Goal: Communication & Community: Ask a question

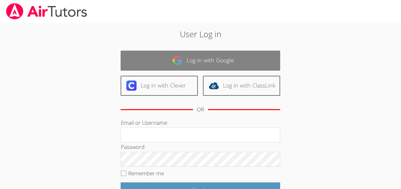
click at [150, 57] on link "Log in with Google" at bounding box center [199, 61] width 159 height 20
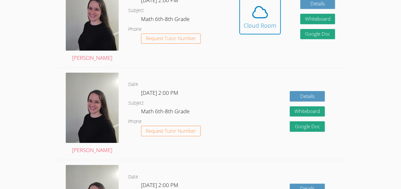
scroll to position [209, 0]
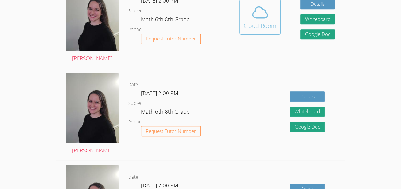
click at [264, 25] on div "Cloud Room" at bounding box center [259, 25] width 33 height 9
click at [261, 25] on div "Cloud Room" at bounding box center [259, 25] width 33 height 9
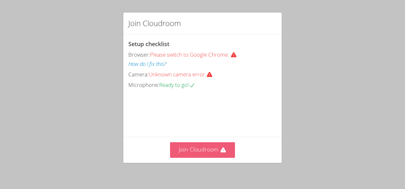
click at [189, 149] on button "Join Cloudroom" at bounding box center [202, 150] width 65 height 16
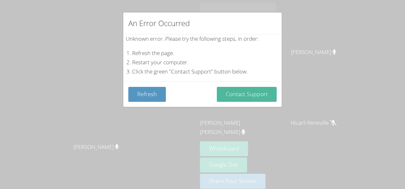
click at [253, 91] on button "Contact Support" at bounding box center [247, 94] width 60 height 15
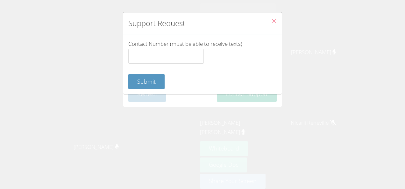
click at [271, 23] on icon "Close" at bounding box center [273, 20] width 5 height 5
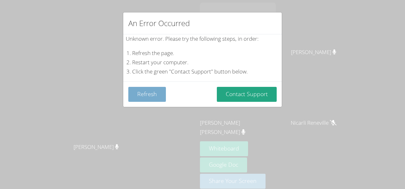
click at [141, 92] on button "Refresh" at bounding box center [147, 94] width 38 height 15
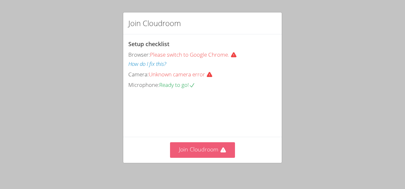
click at [210, 147] on button "Join Cloudroom" at bounding box center [202, 150] width 65 height 16
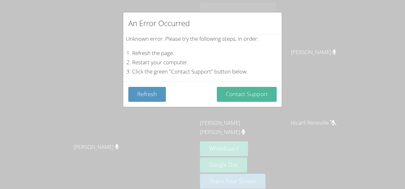
click at [232, 100] on button "Contact Support" at bounding box center [247, 94] width 60 height 15
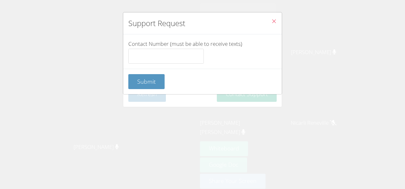
click at [233, 93] on div "Submit" at bounding box center [202, 81] width 159 height 25
click at [148, 80] on span "Submit" at bounding box center [146, 82] width 18 height 8
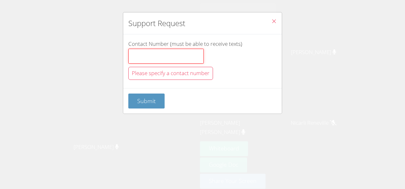
click at [141, 60] on input "Contact Number (must be able to receive texts)" at bounding box center [166, 56] width 76 height 15
click at [271, 21] on icon "Close" at bounding box center [273, 20] width 5 height 5
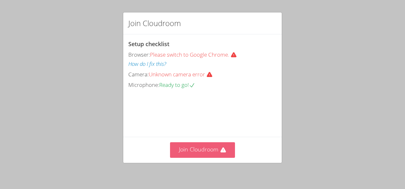
click at [220, 143] on button "Join Cloudroom" at bounding box center [202, 150] width 65 height 16
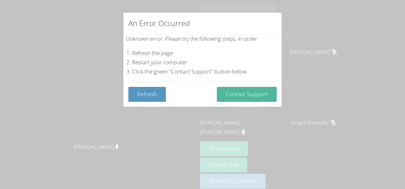
click at [236, 101] on button "Contact Support" at bounding box center [247, 94] width 60 height 15
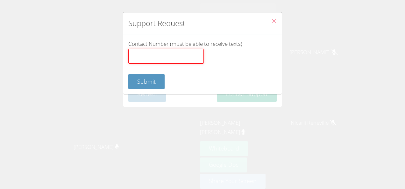
click at [187, 52] on input "Contact Number (must be able to receive texts)" at bounding box center [166, 56] width 76 height 15
type input "99434000"
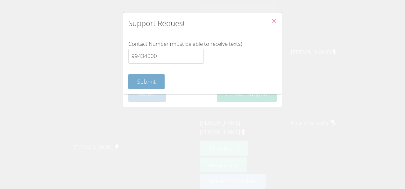
click at [136, 83] on button "Submit" at bounding box center [146, 81] width 36 height 15
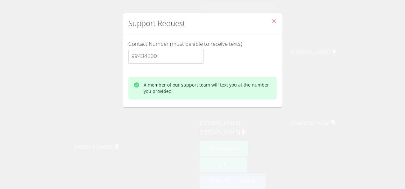
click at [273, 25] on button "Close" at bounding box center [274, 21] width 16 height 19
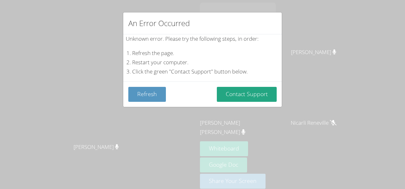
click at [269, 24] on div "An Error Occurred" at bounding box center [202, 23] width 159 height 22
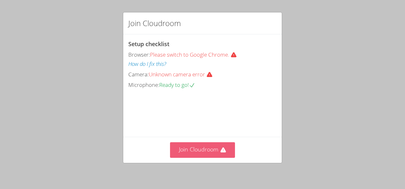
click at [195, 149] on button "Join Cloudroom" at bounding box center [202, 150] width 65 height 16
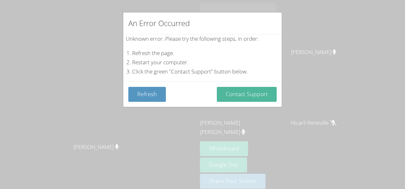
click at [224, 88] on button "Contact Support" at bounding box center [247, 94] width 60 height 15
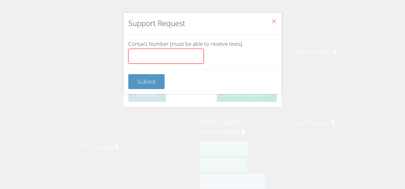
click at [167, 53] on input "Contact Number (must be able to receive texts)" at bounding box center [166, 56] width 76 height 15
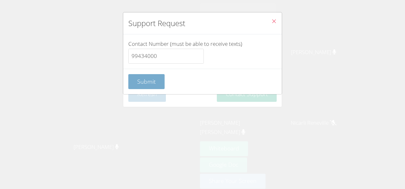
click at [145, 87] on button "Submit" at bounding box center [146, 81] width 36 height 15
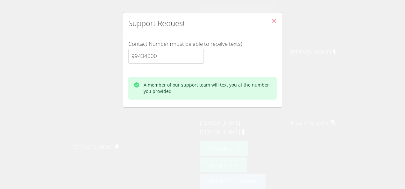
click at [159, 94] on div "A member of our support team will text you at the number you provided" at bounding box center [208, 88] width 128 height 13
click at [155, 90] on div "A member of our support team will text you at the number you provided" at bounding box center [208, 88] width 128 height 13
click at [147, 86] on div "A member of our support team will text you at the number you provided" at bounding box center [208, 88] width 128 height 13
click at [150, 94] on div "A member of our support team will text you at the number you provided" at bounding box center [208, 88] width 128 height 13
click at [158, 45] on label "Contact Number (must be able to receive texts) 99434000" at bounding box center [202, 52] width 148 height 24
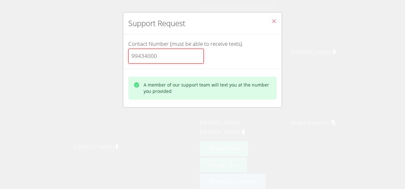
click at [158, 49] on input "99434000" at bounding box center [166, 56] width 76 height 15
type input "9"
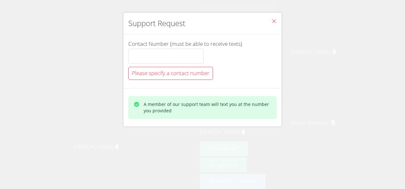
click at [194, 76] on div "Please specify a contact number" at bounding box center [170, 73] width 85 height 13
click at [193, 75] on span "Please specify a contact number" at bounding box center [171, 72] width 78 height 7
click at [159, 52] on input "Contact Number (must be able to receive texts)" at bounding box center [166, 56] width 76 height 15
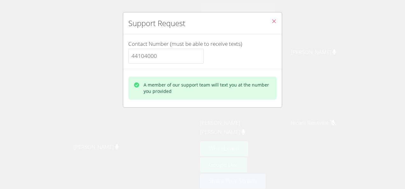
click at [152, 88] on div "A member of our support team will text you at the number you provided" at bounding box center [208, 88] width 128 height 13
click at [140, 78] on div "A member of our support team will text you at the number you provided" at bounding box center [202, 88] width 148 height 23
click at [165, 53] on input "44104000" at bounding box center [166, 56] width 76 height 15
type input "44104000"
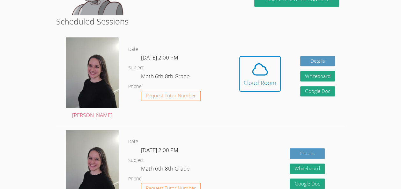
scroll to position [152, 0]
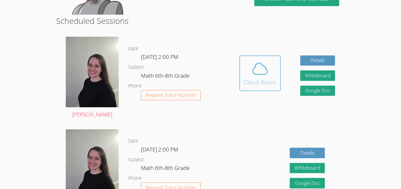
click at [254, 73] on icon at bounding box center [260, 69] width 18 height 18
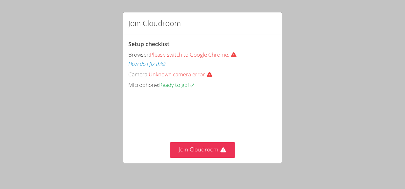
click at [189, 140] on div "Join Cloudroom" at bounding box center [202, 150] width 159 height 26
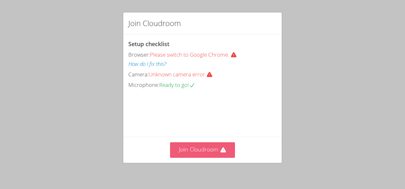
click at [206, 152] on button "Join Cloudroom" at bounding box center [202, 150] width 65 height 16
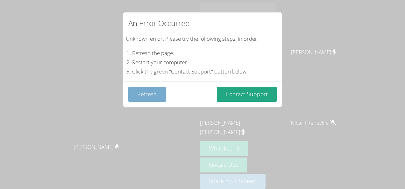
click at [154, 94] on button "Refresh" at bounding box center [147, 94] width 38 height 15
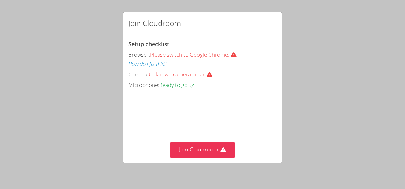
click at [319, 86] on div "Join Cloudroom Setup checklist Browser: Please switch to Google Chrome. How do …" at bounding box center [202, 94] width 405 height 189
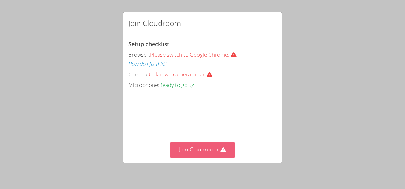
click at [201, 154] on button "Join Cloudroom" at bounding box center [202, 150] width 65 height 16
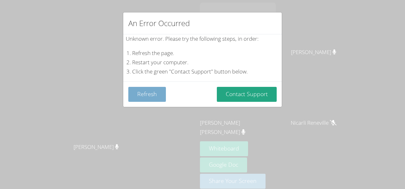
click at [153, 94] on button "Refresh" at bounding box center [147, 94] width 38 height 15
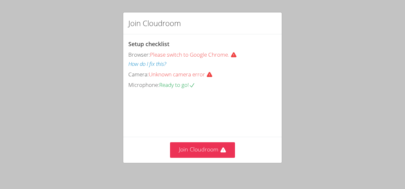
click at [342, 90] on div "Join Cloudroom Setup checklist Browser: Please switch to Google Chrome. How do …" at bounding box center [202, 94] width 405 height 189
